Goal: Navigation & Orientation: Find specific page/section

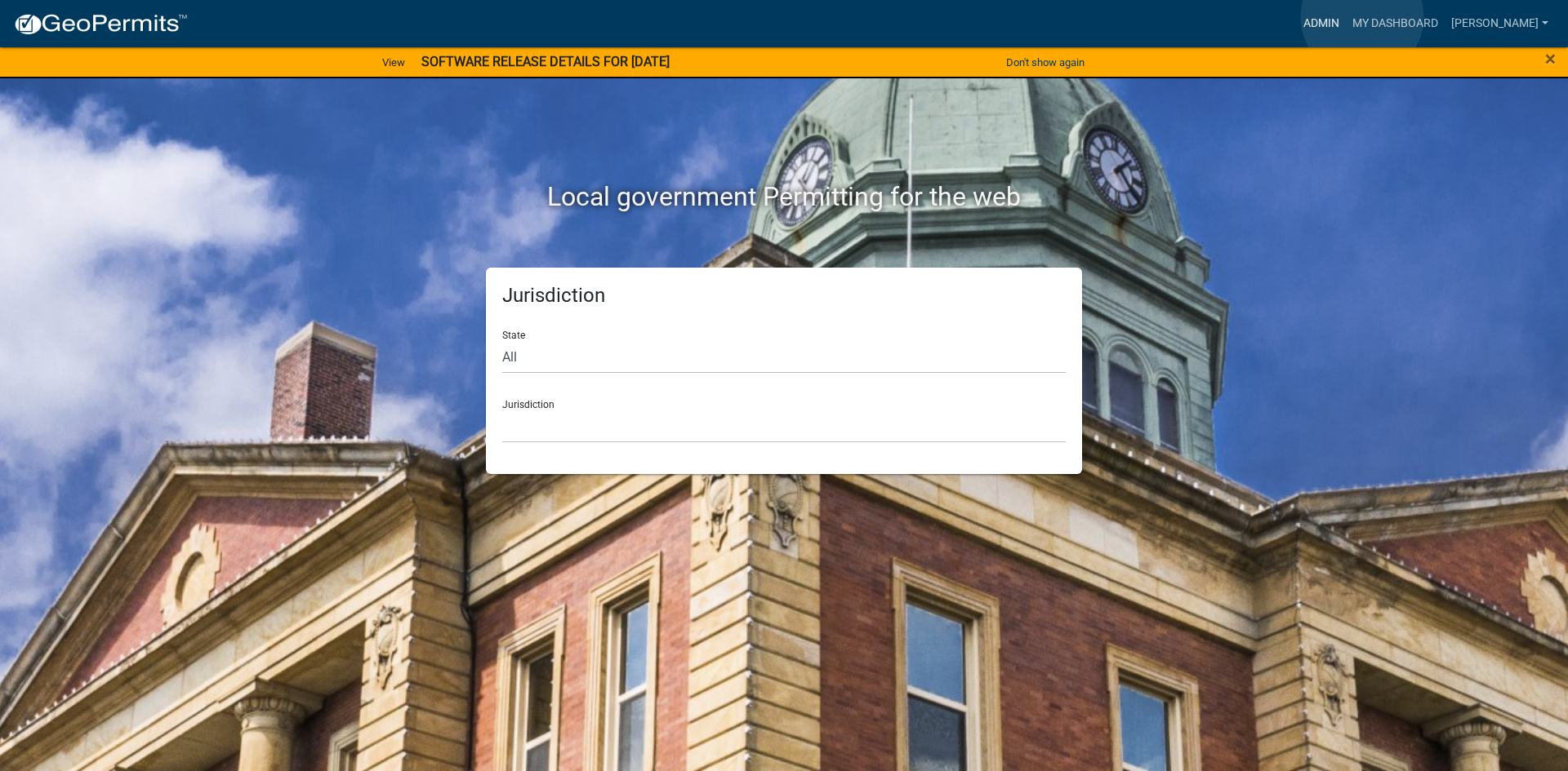
click at [1346, 17] on link "Admin" at bounding box center [1321, 23] width 49 height 31
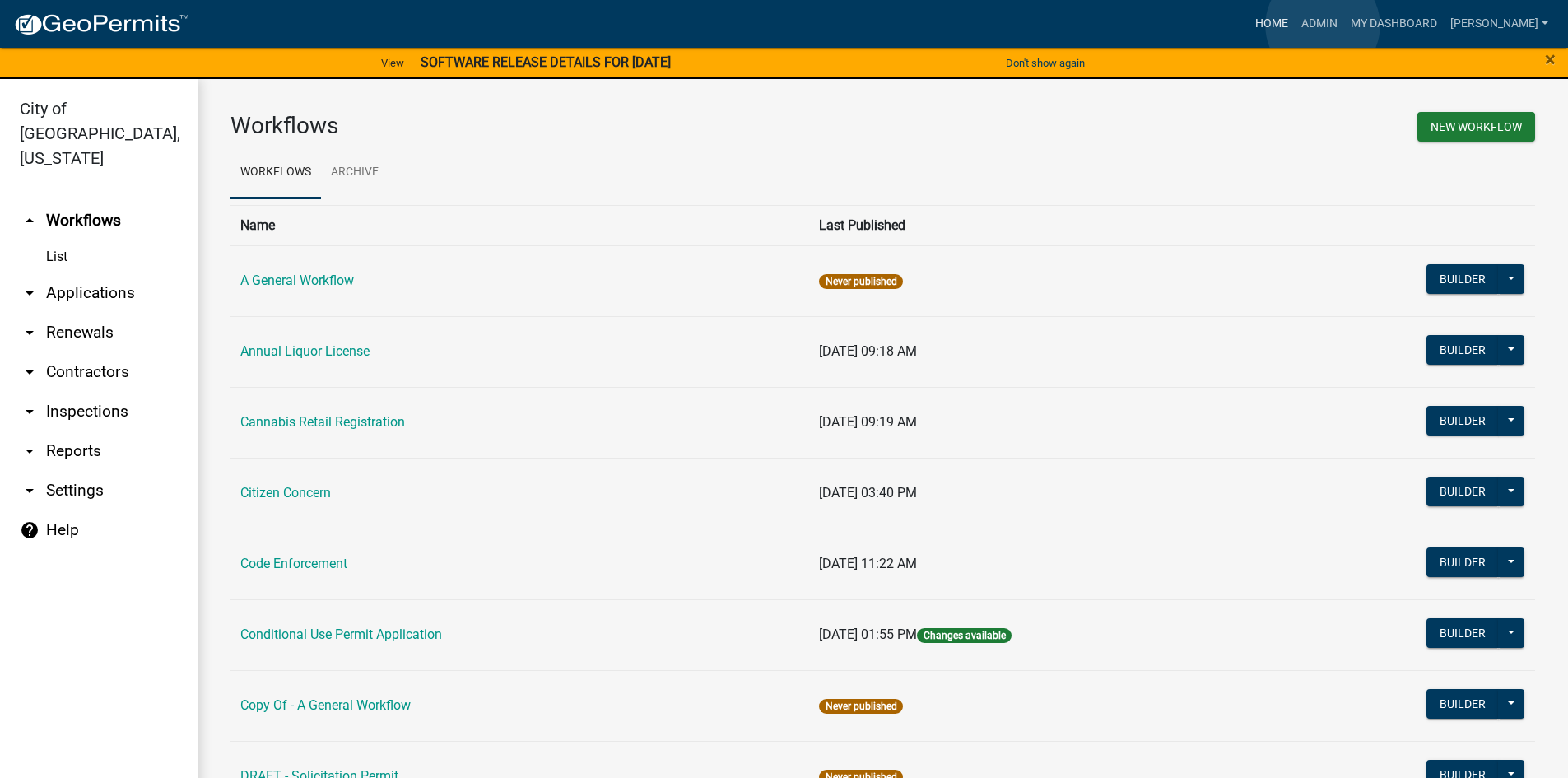
click at [1295, 26] on link "Home" at bounding box center [1272, 23] width 46 height 31
